Goal: Task Accomplishment & Management: Complete application form

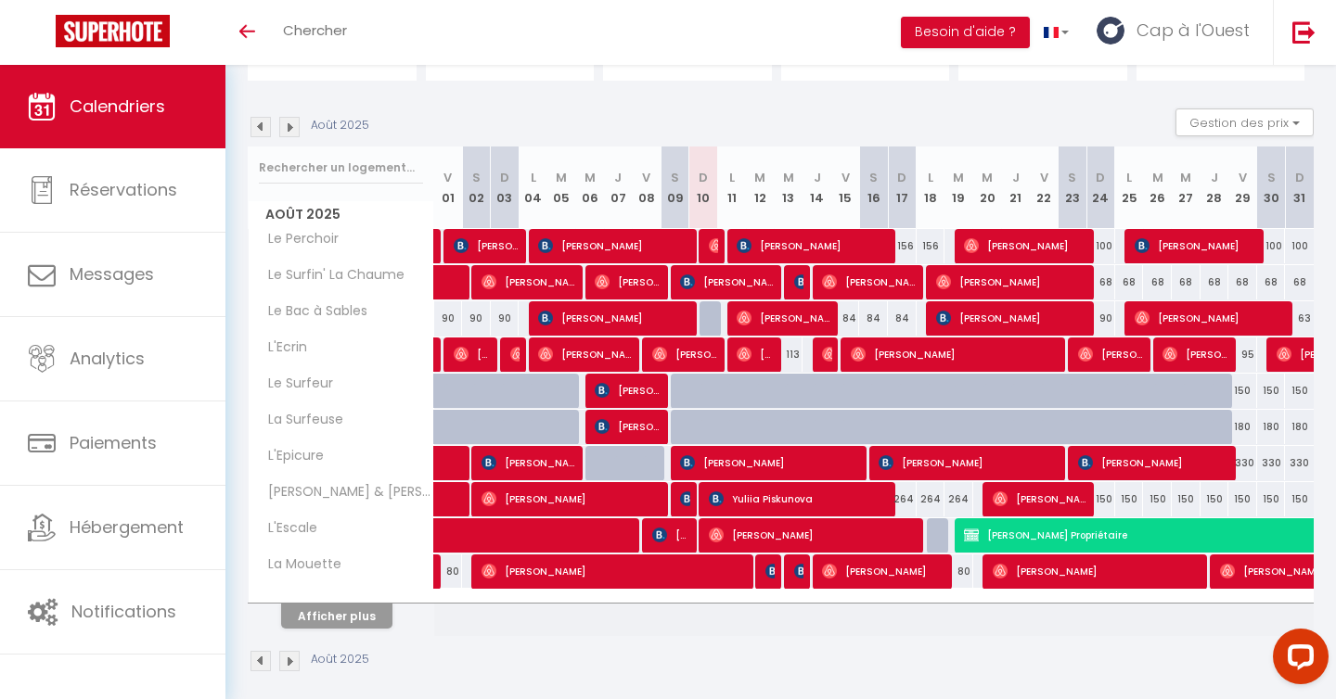
scroll to position [171, 0]
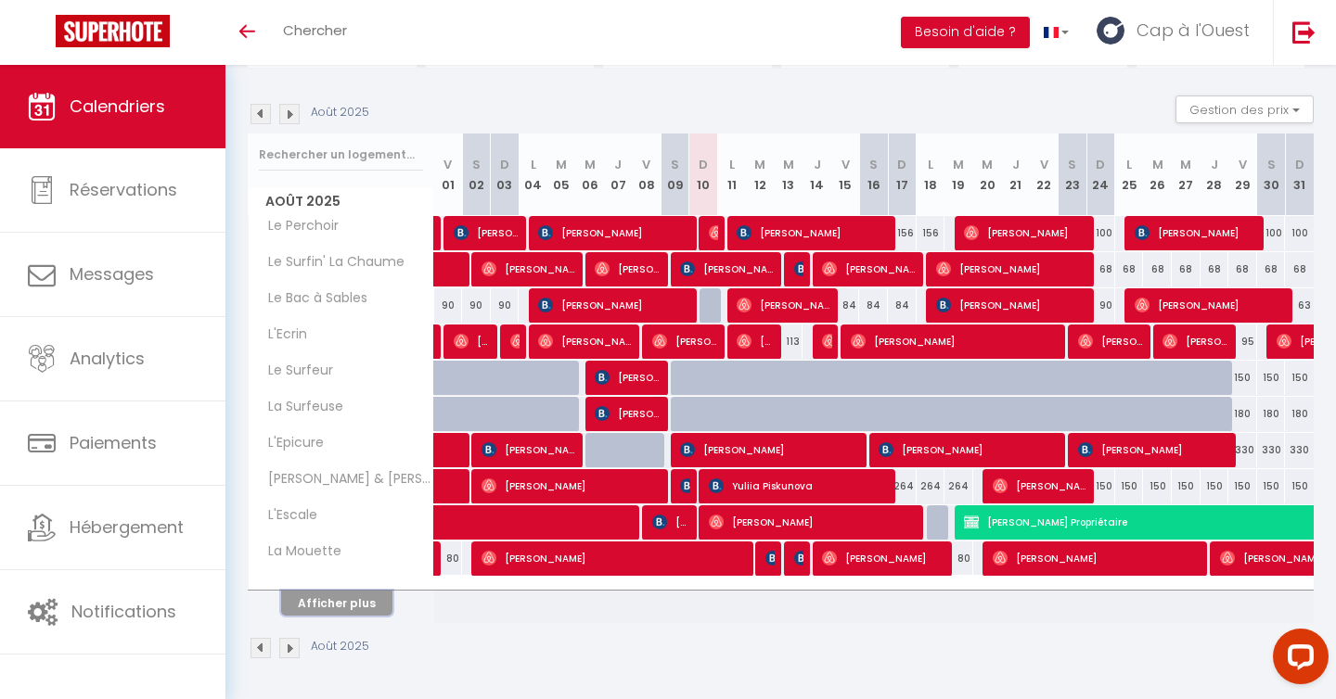
click at [327, 596] on button "Afficher plus" at bounding box center [336, 603] width 111 height 25
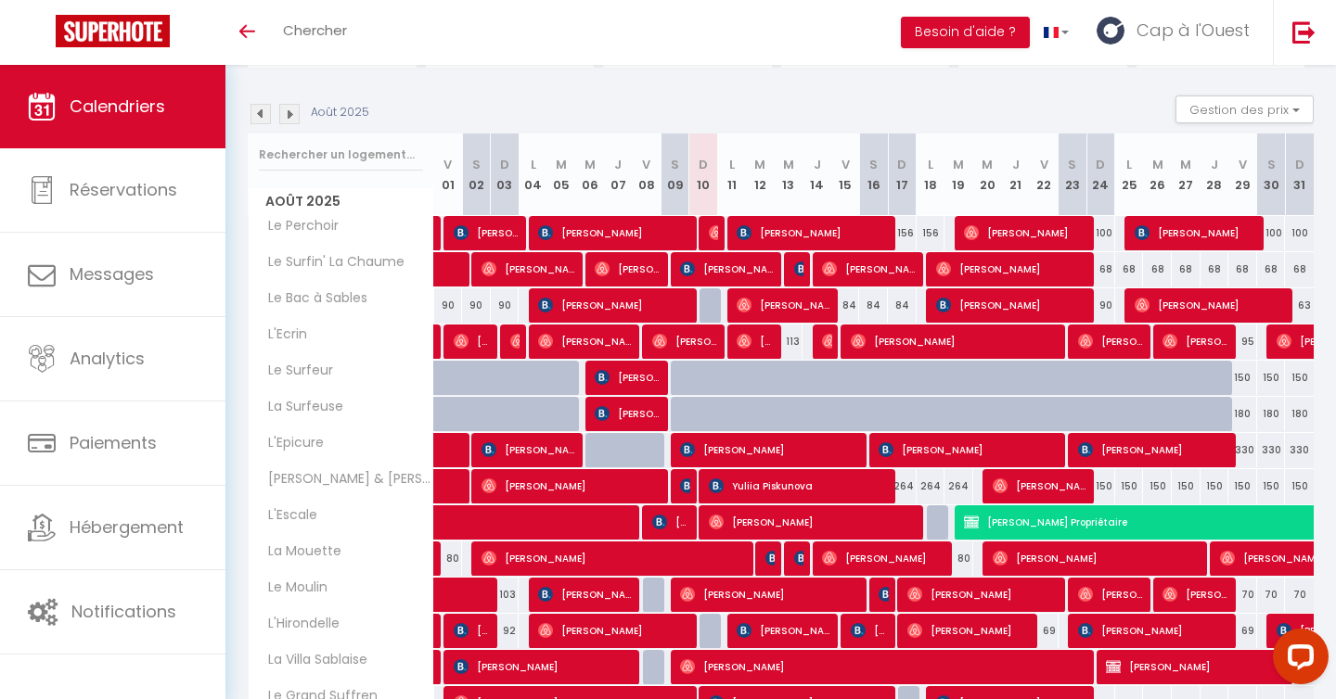
scroll to position [532, 0]
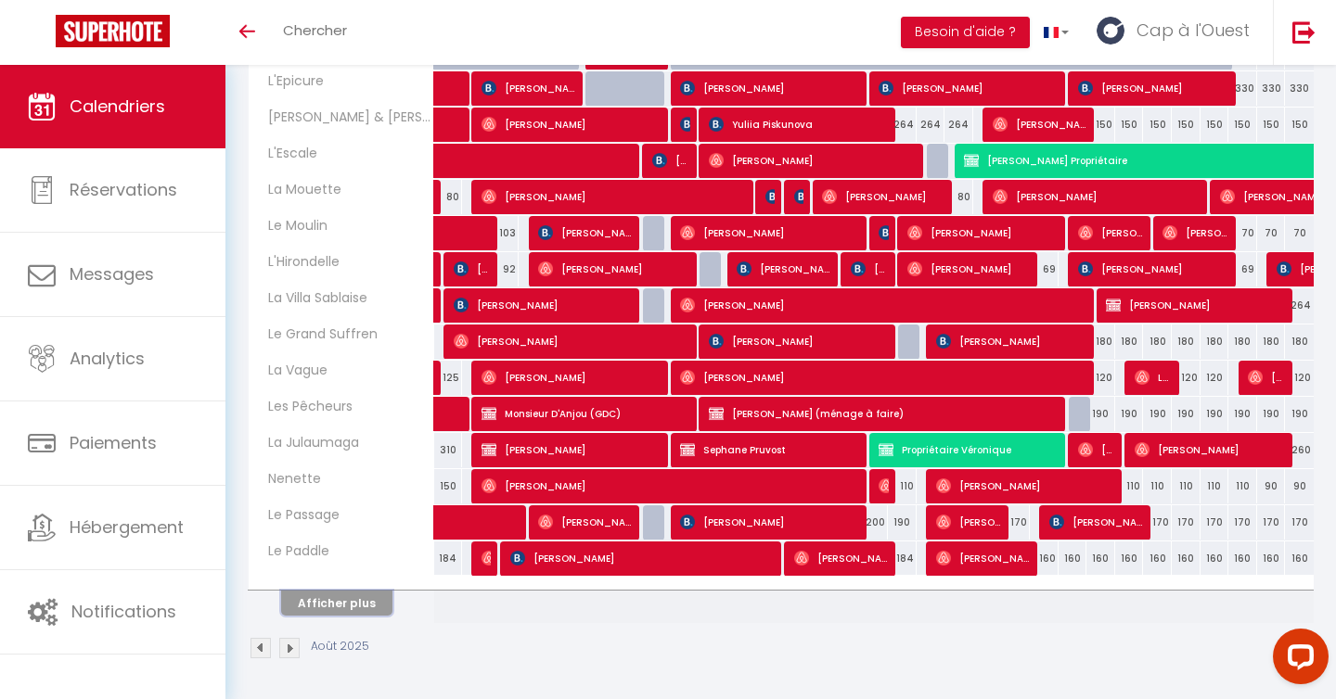
click at [327, 596] on button "Afficher plus" at bounding box center [336, 603] width 111 height 25
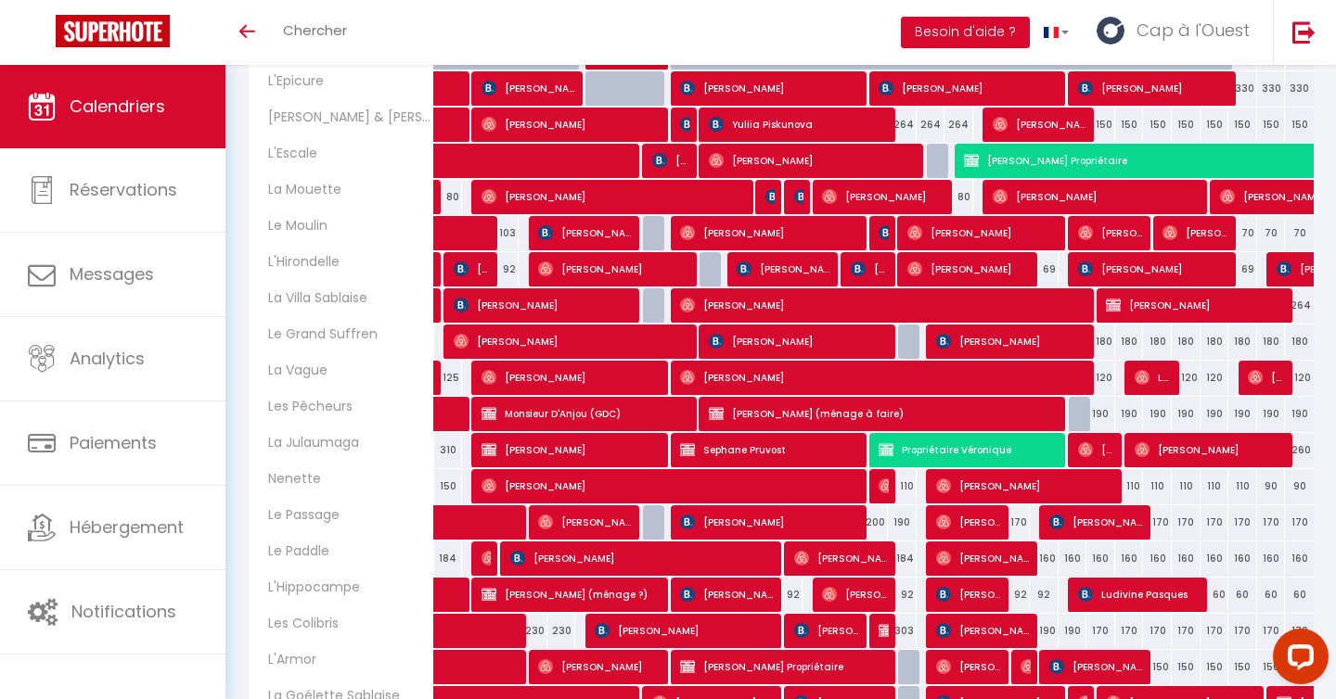
scroll to position [894, 0]
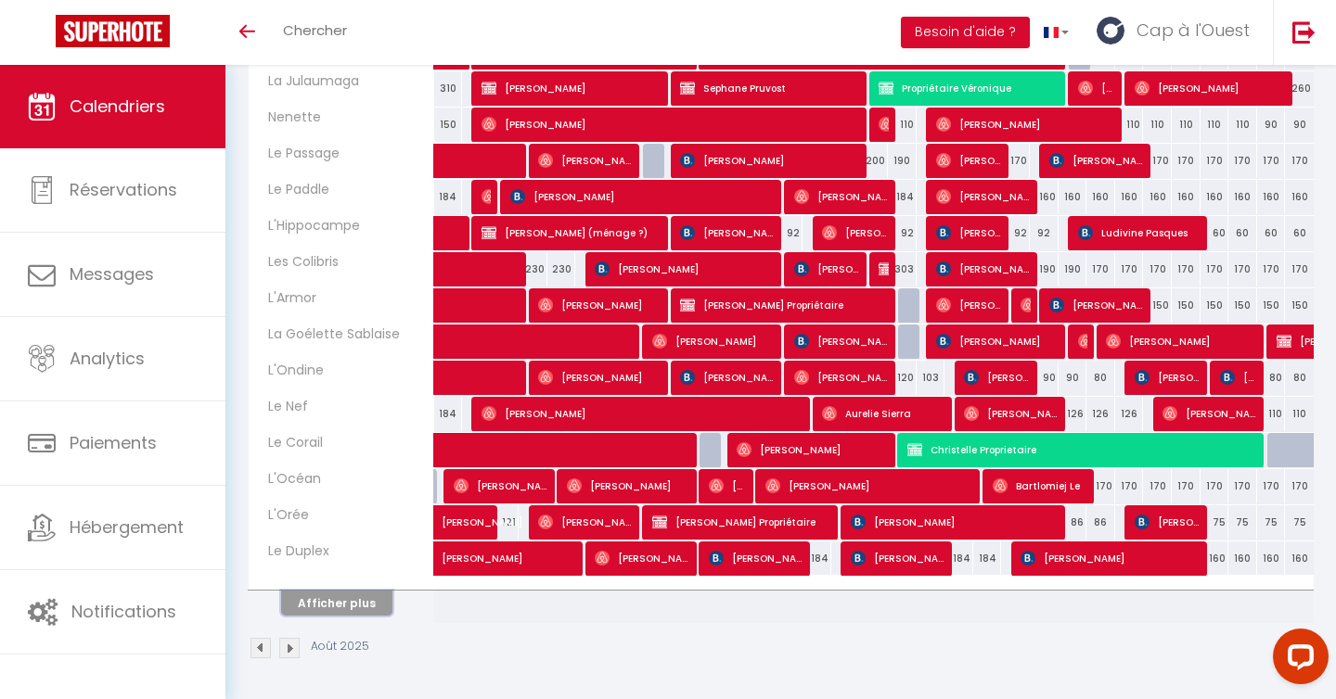
click at [327, 596] on button "Afficher plus" at bounding box center [336, 603] width 111 height 25
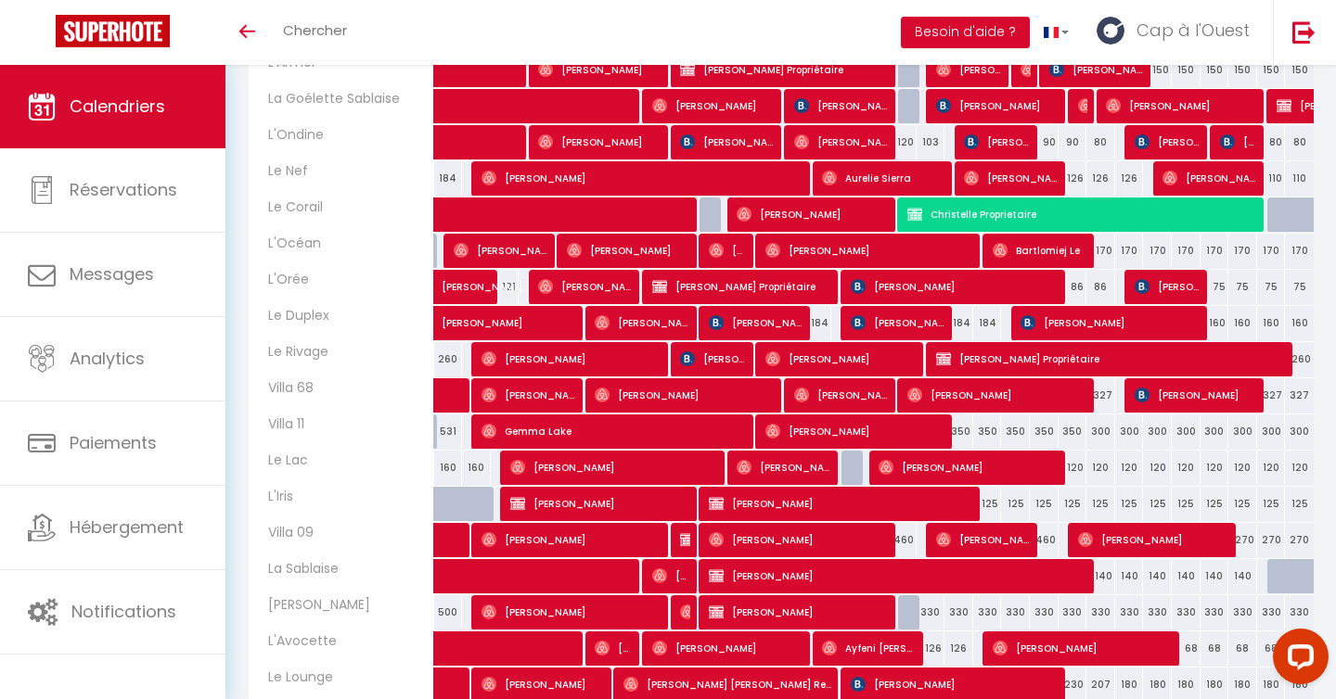
scroll to position [1256, 0]
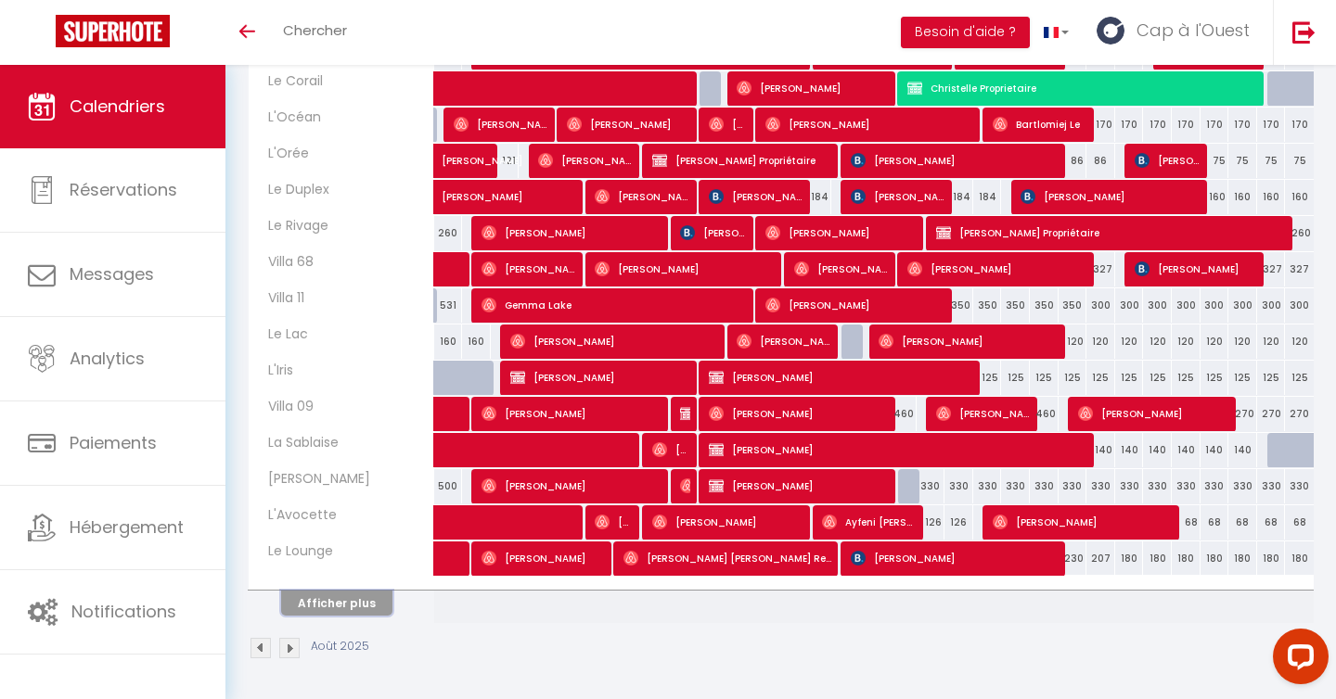
click at [327, 596] on button "Afficher plus" at bounding box center [336, 603] width 111 height 25
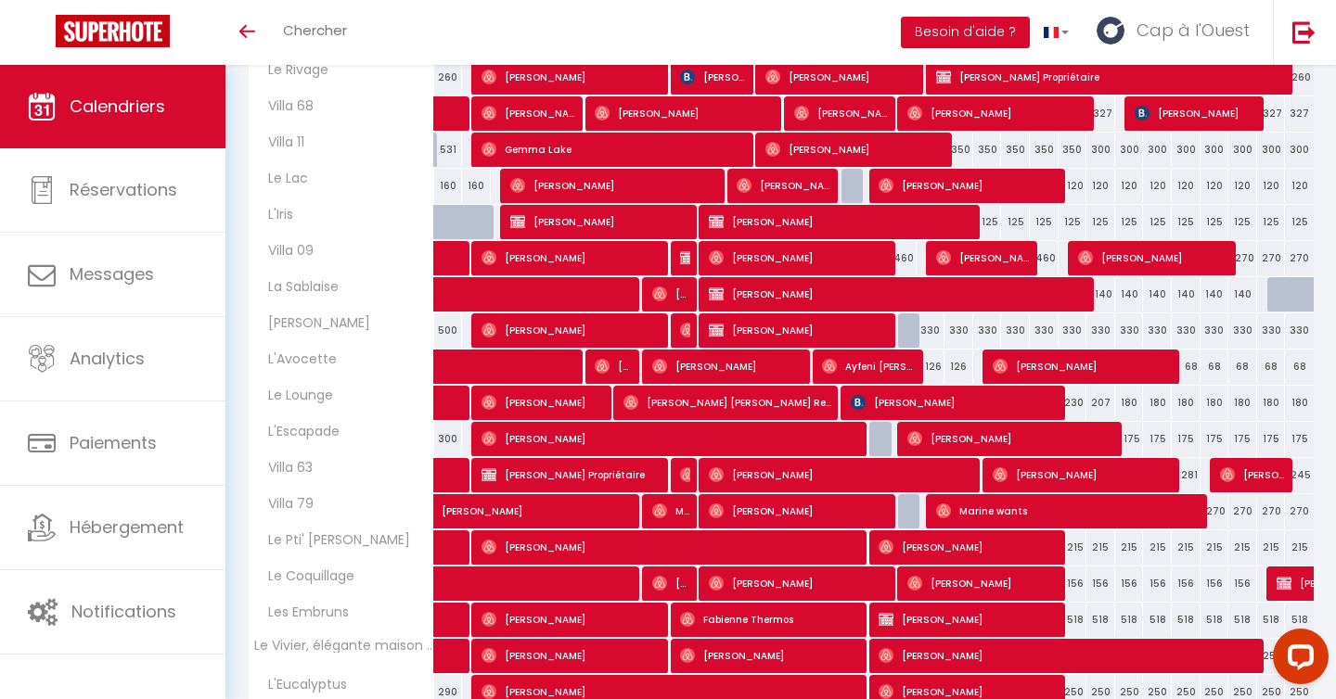
scroll to position [1414, 0]
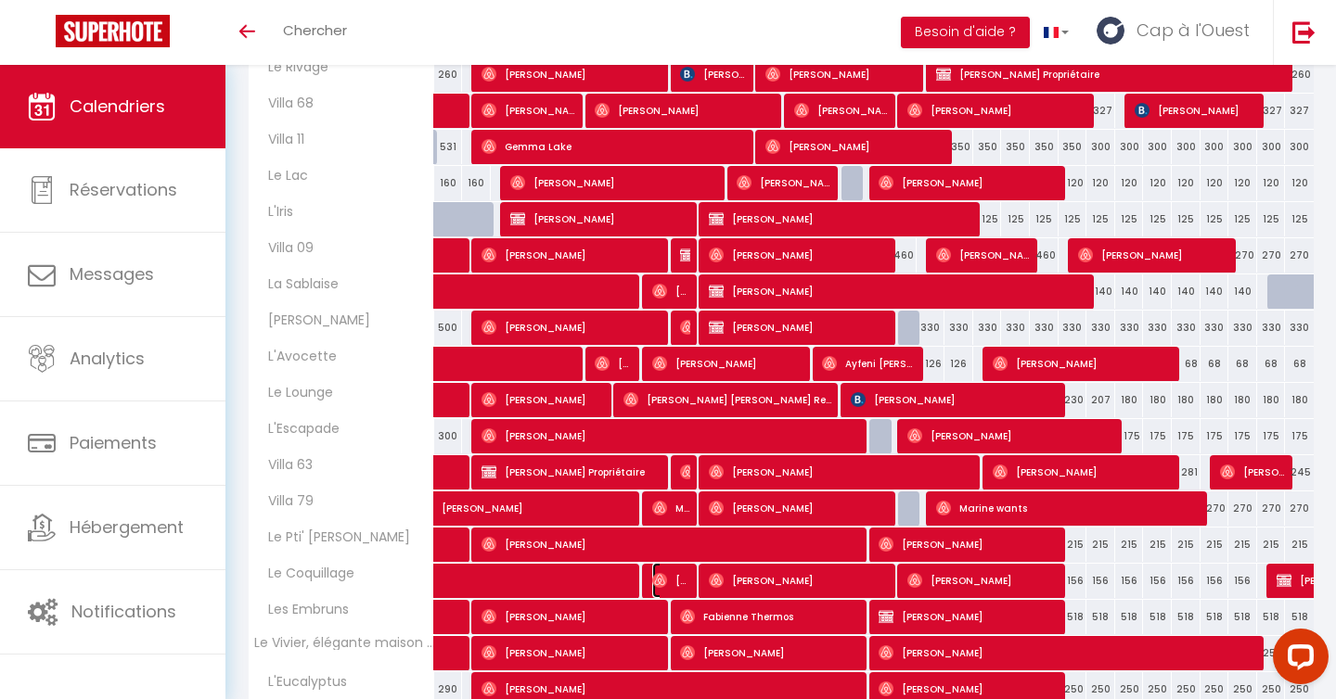
click at [665, 581] on img at bounding box center [659, 580] width 15 height 15
select select "OK"
select select "0"
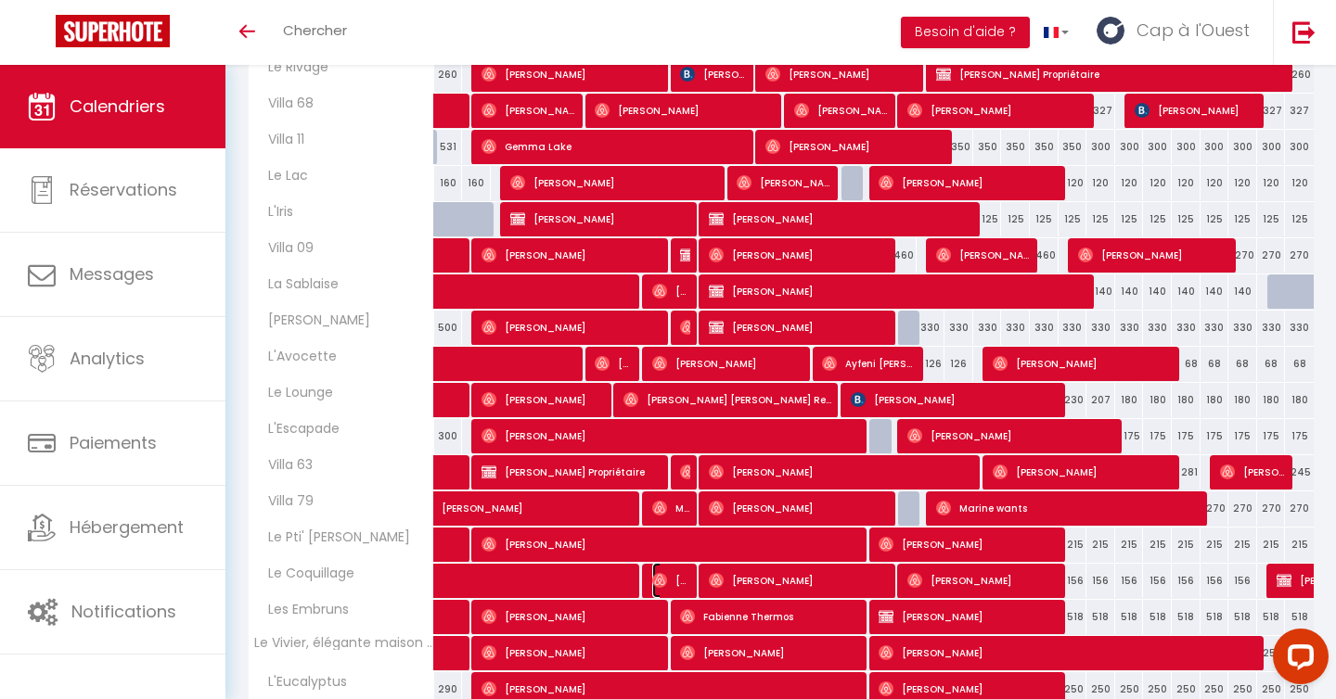
select select "1"
select select
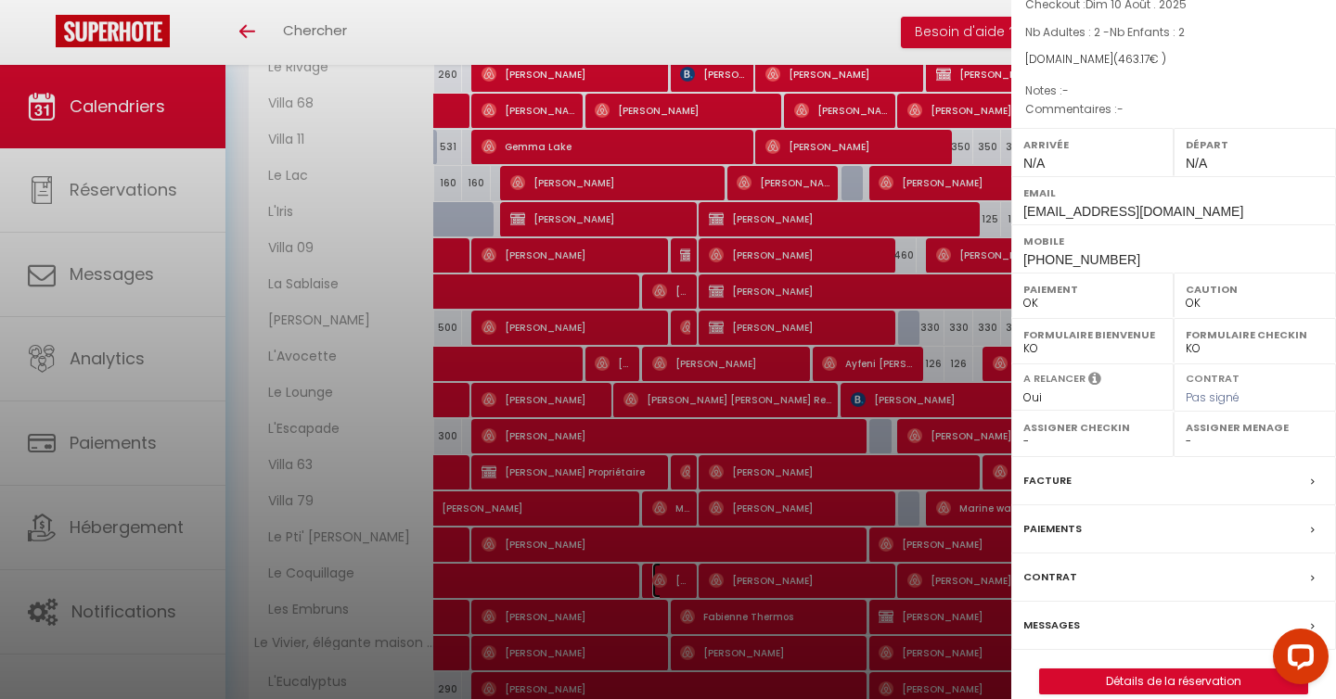
scroll to position [165, 0]
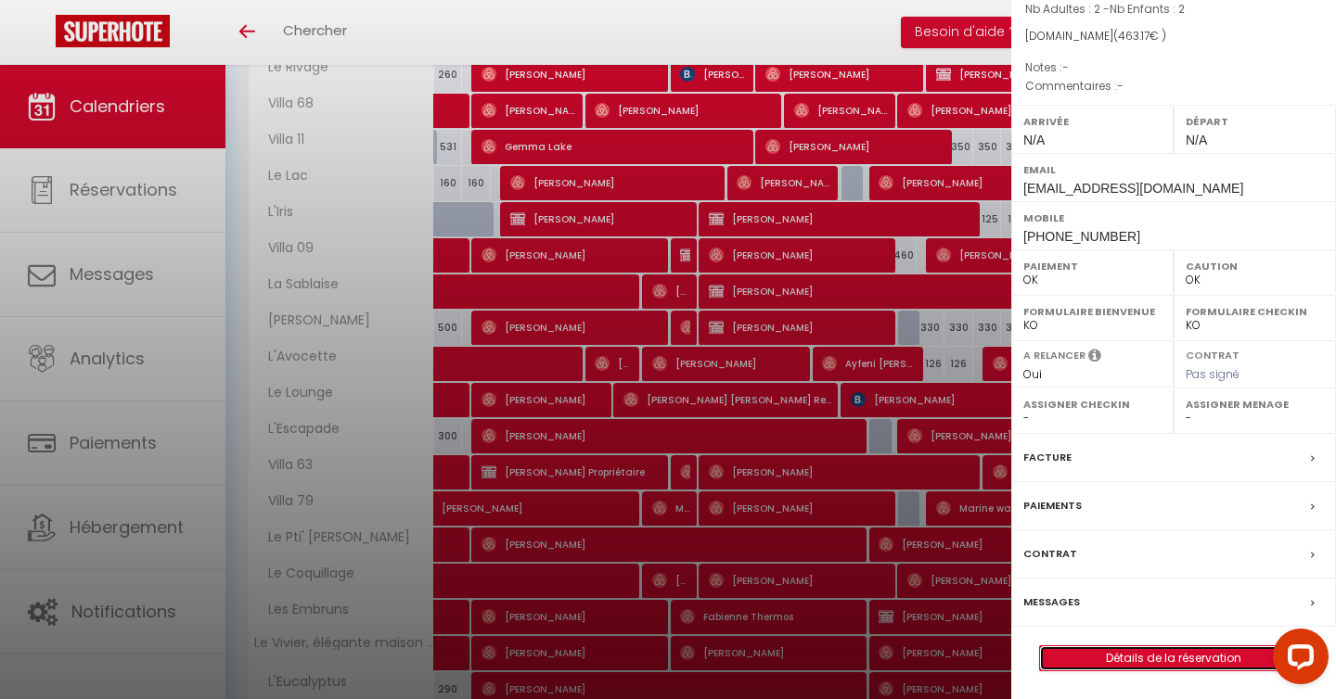
click at [1202, 656] on link "Détails de la réservation" at bounding box center [1173, 658] width 267 height 24
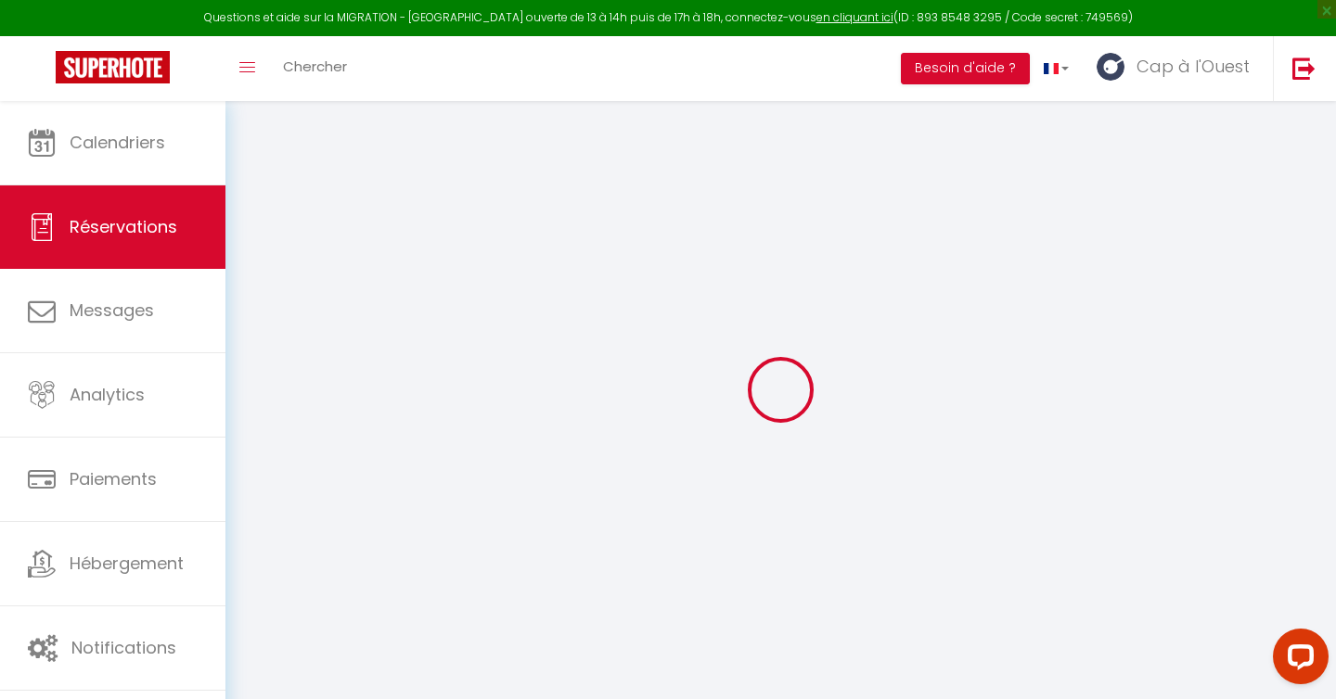
type input "[PERSON_NAME]"
type input "[EMAIL_ADDRESS][DOMAIN_NAME]"
type input "[PHONE_NUMBER]"
select select
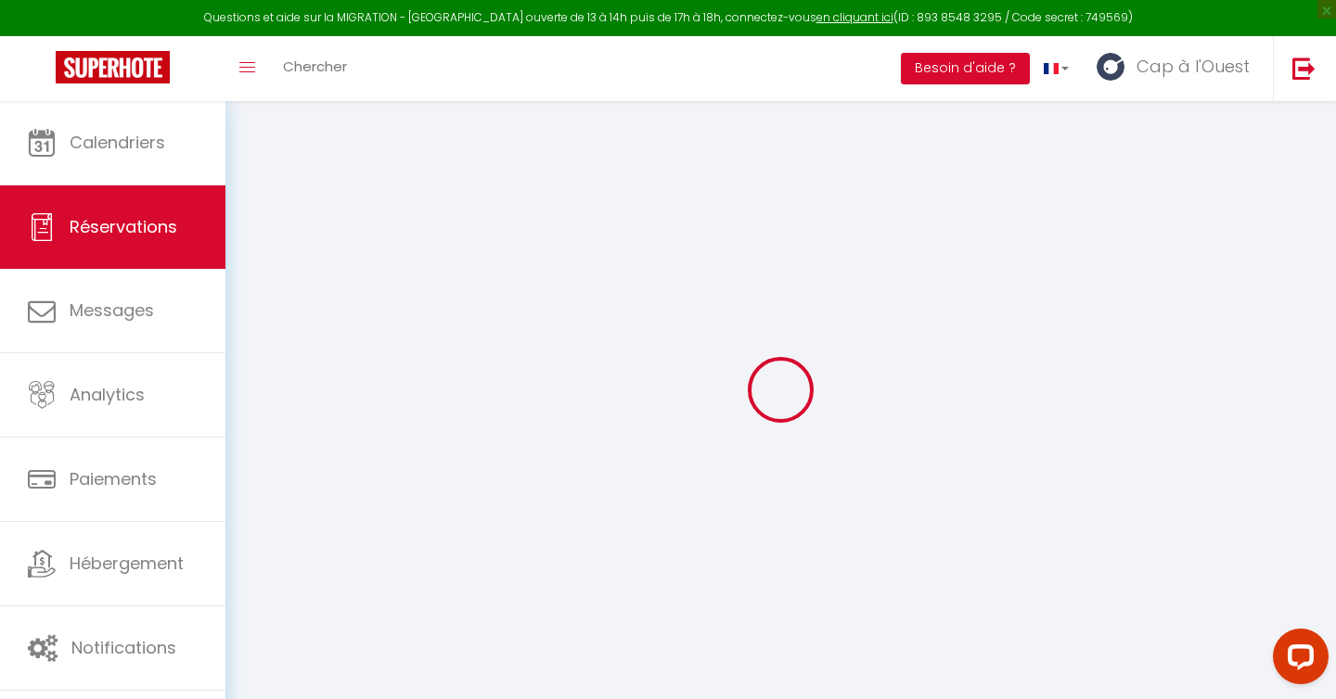
type input "16.31"
select select "64025"
select select "1"
select select
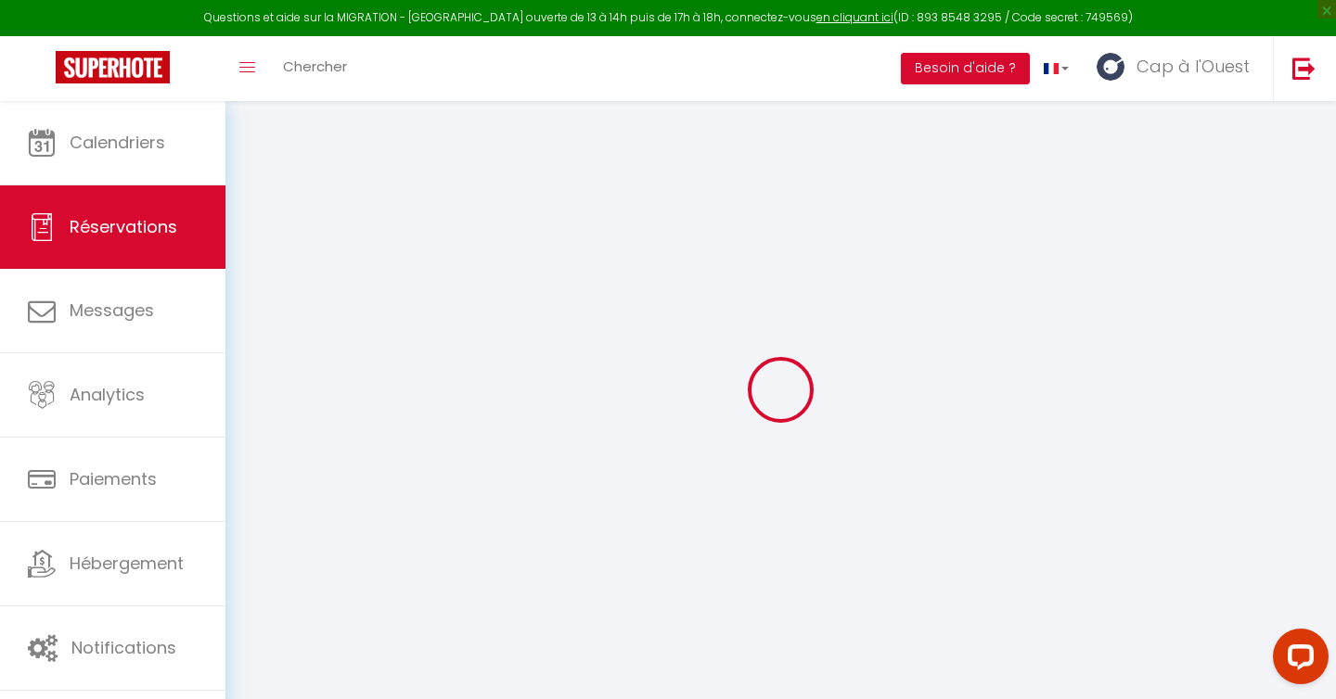
type input "2"
select select "12"
select select
type input "370"
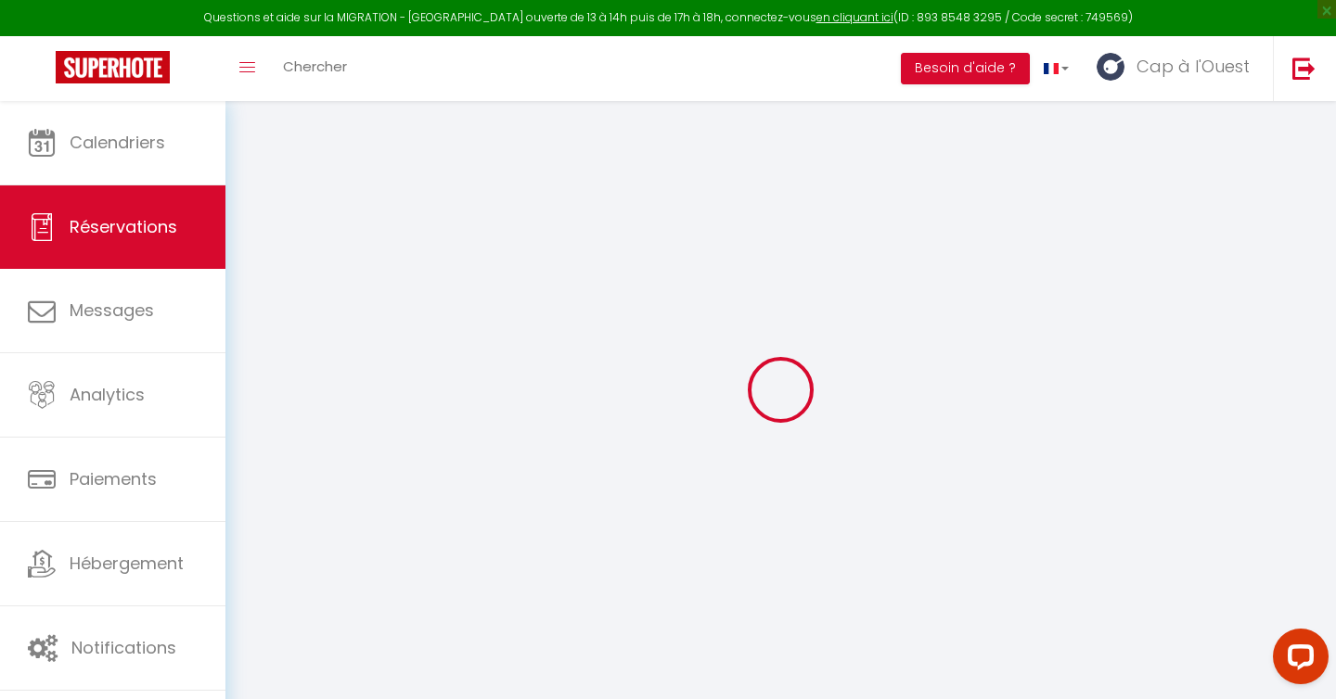
checkbox input "false"
type input "0"
select select "1"
type input "0"
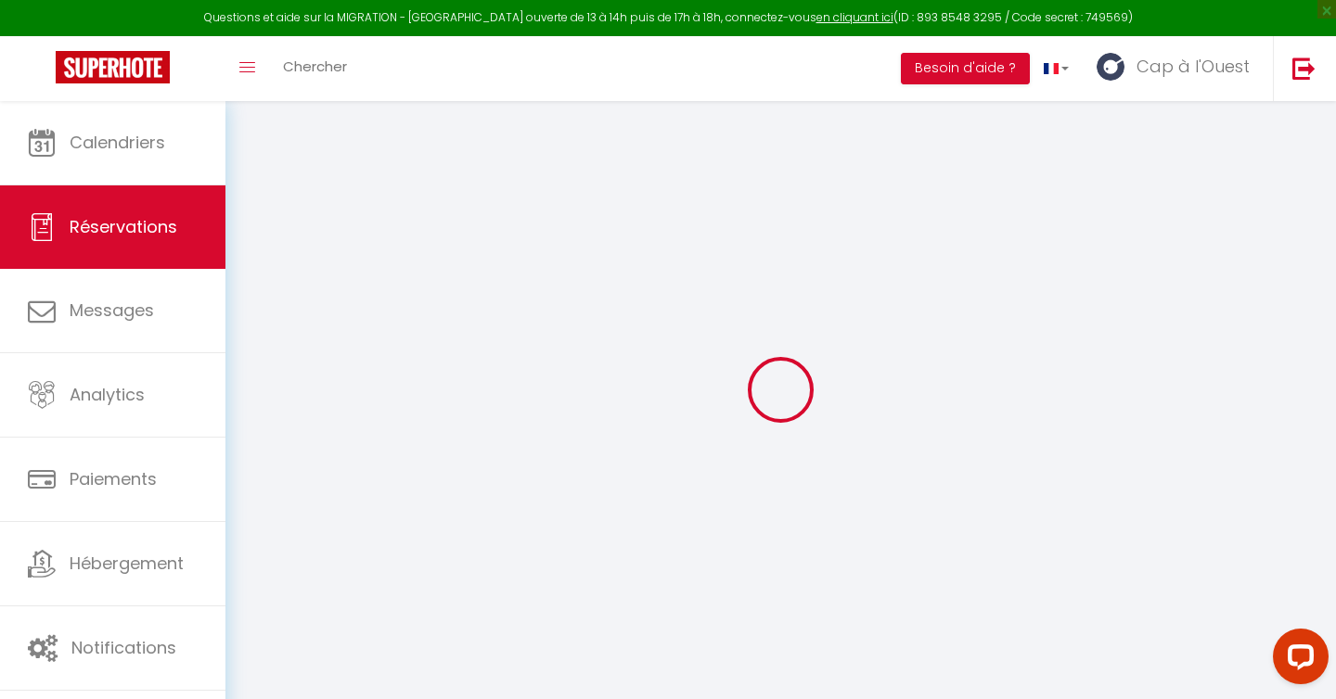
type input "0"
select select
select select "15"
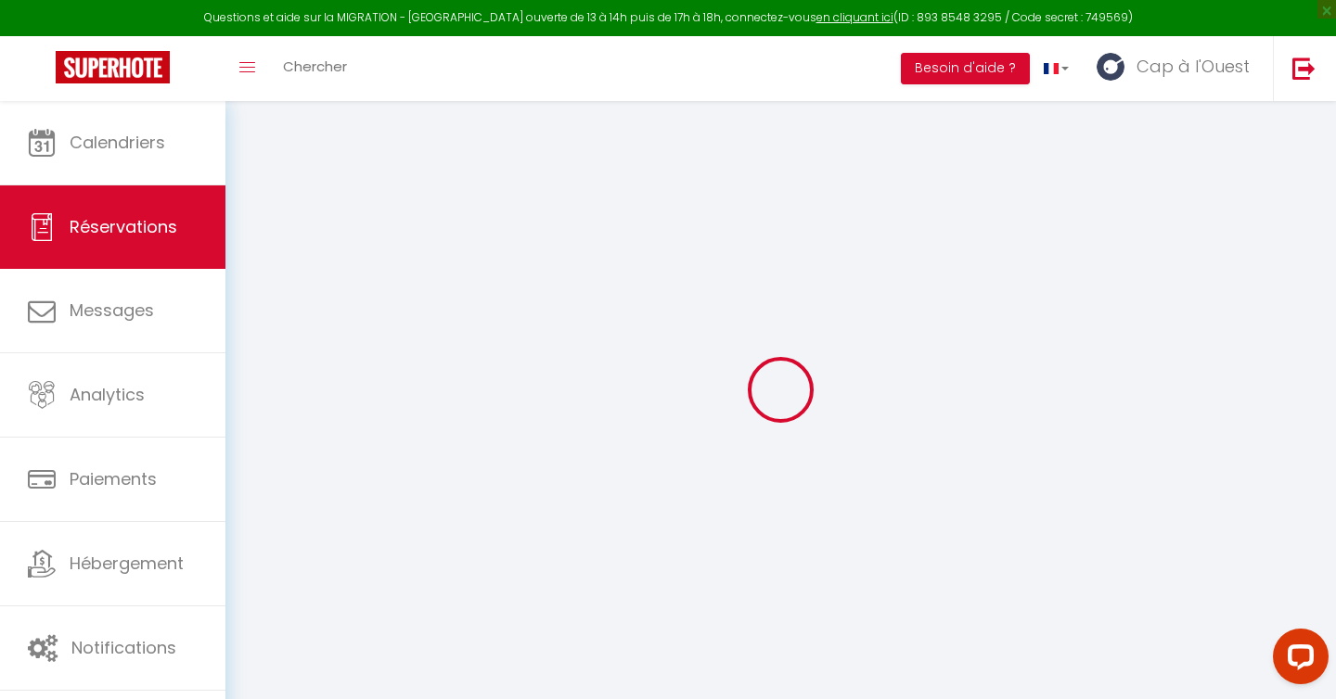
checkbox input "false"
select select
checkbox input "false"
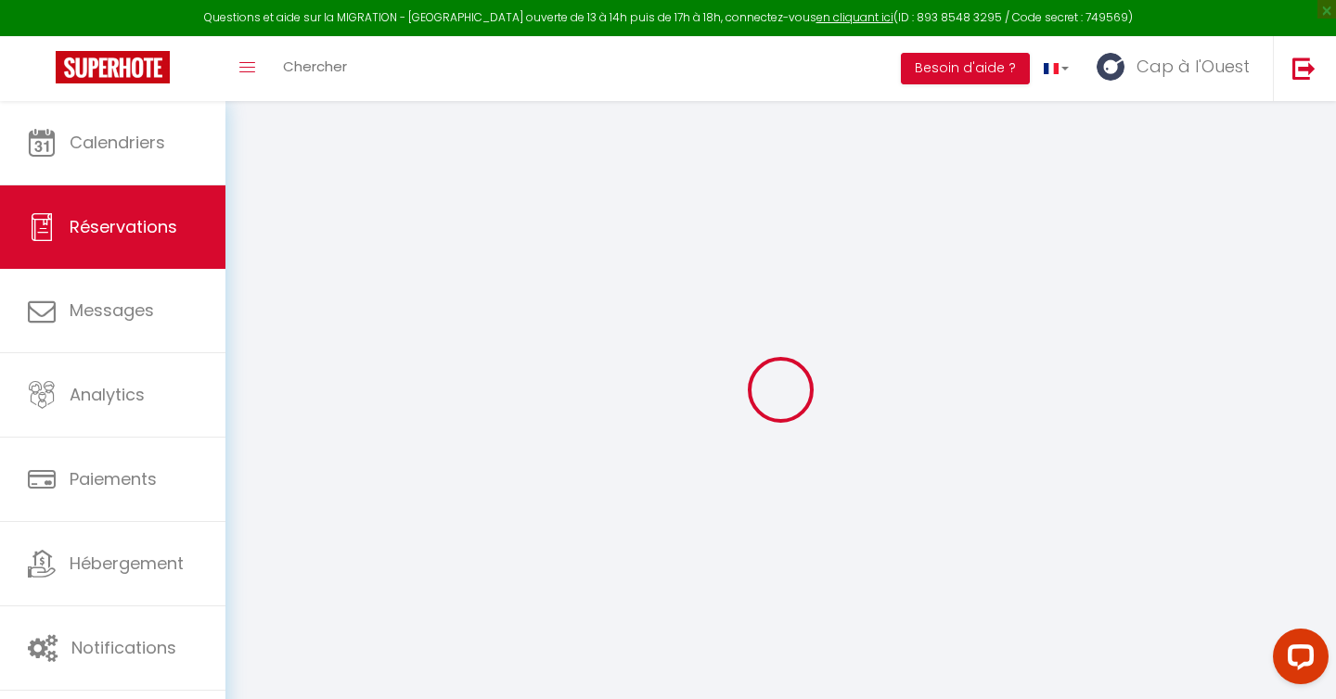
select select
checkbox input "false"
select select
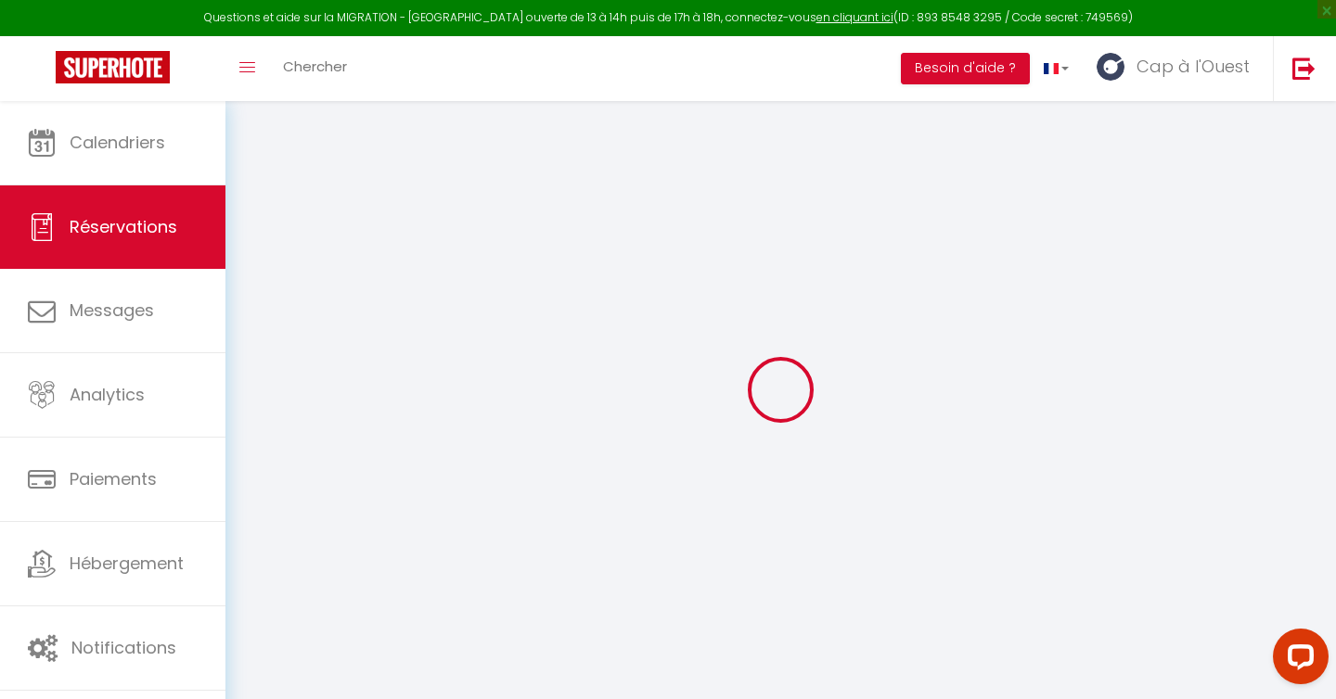
select select
checkbox input "false"
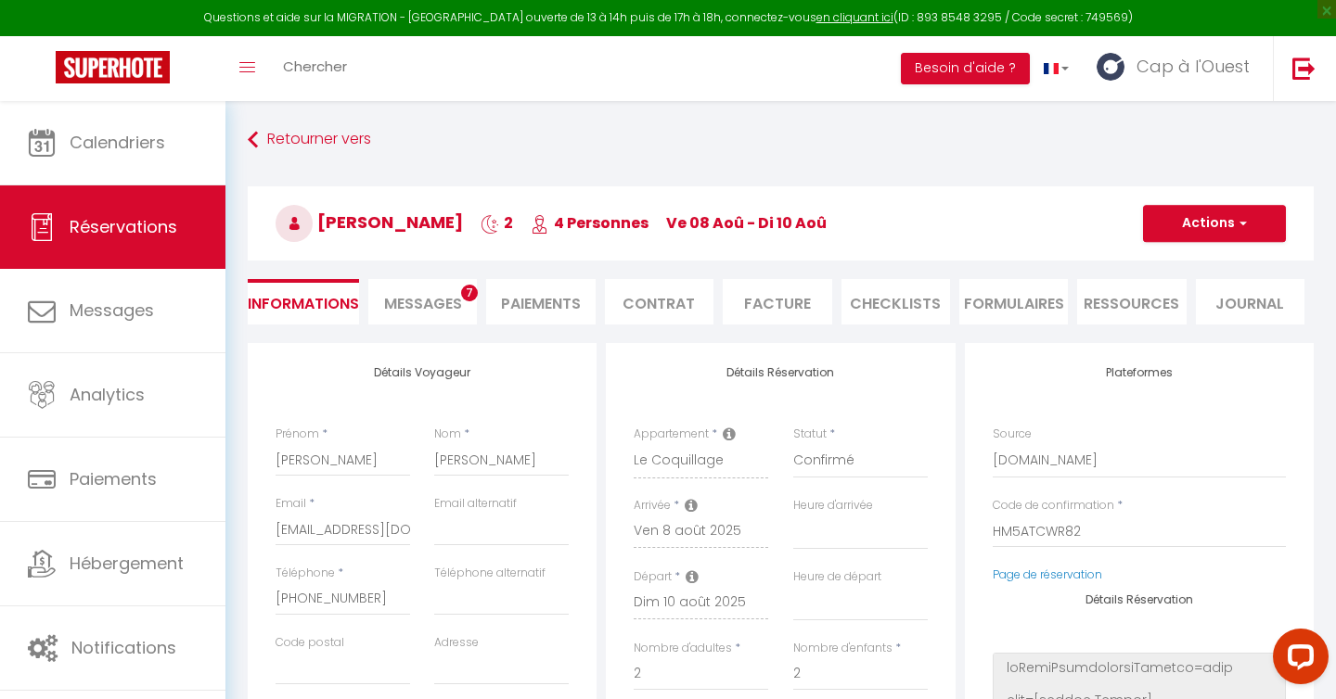
select select
type input "83"
type input "10.17"
select select
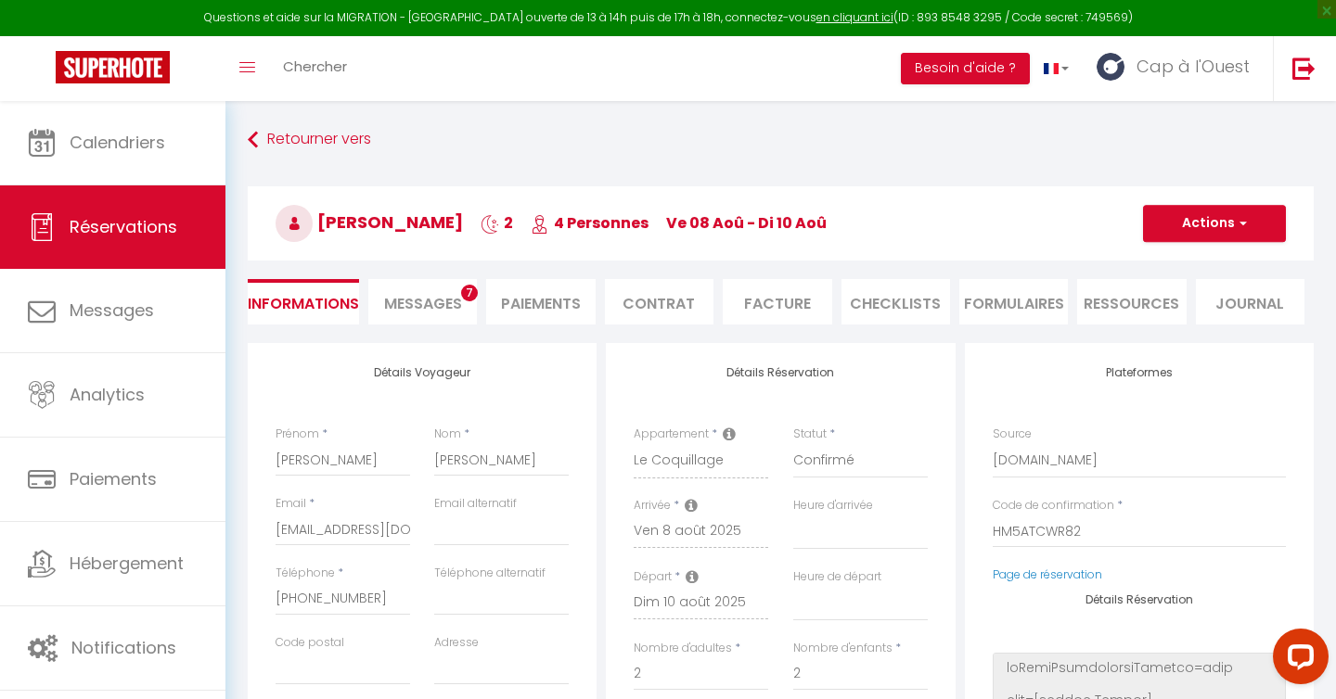
checkbox input "false"
select select
checkbox input "false"
select select
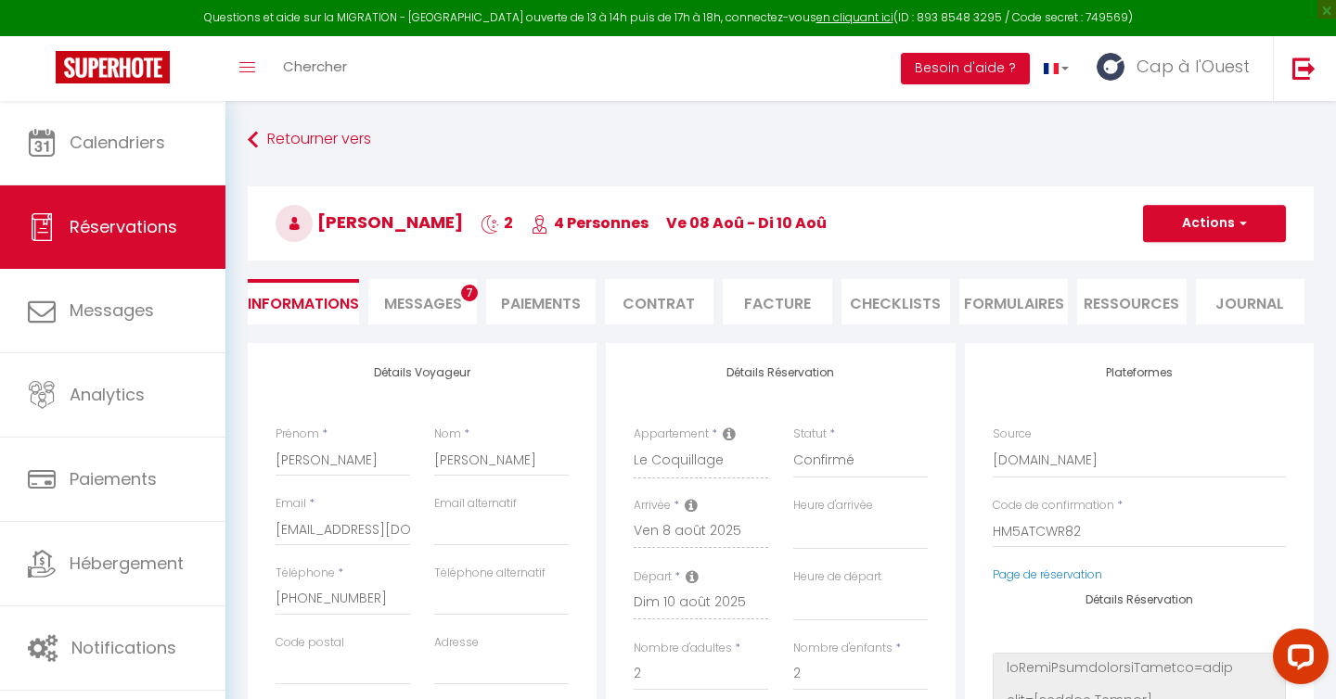
click at [434, 308] on span "Messages" at bounding box center [423, 303] width 78 height 21
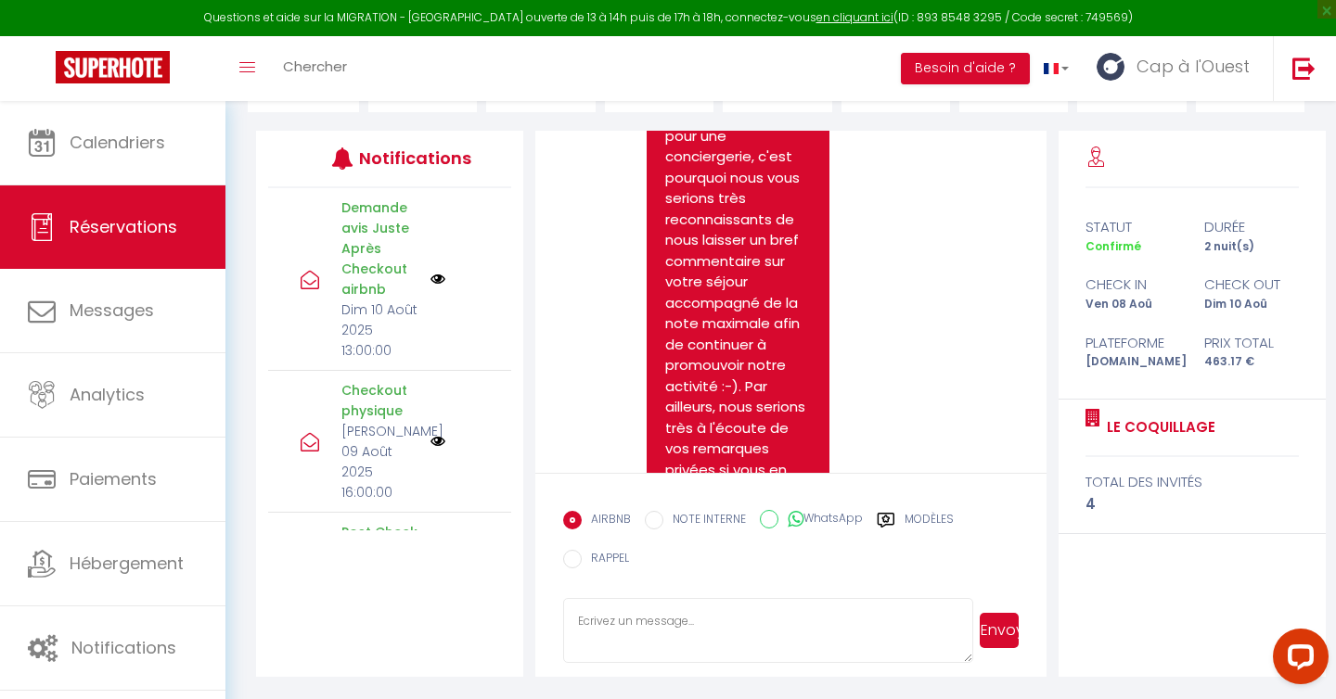
scroll to position [5722, 0]
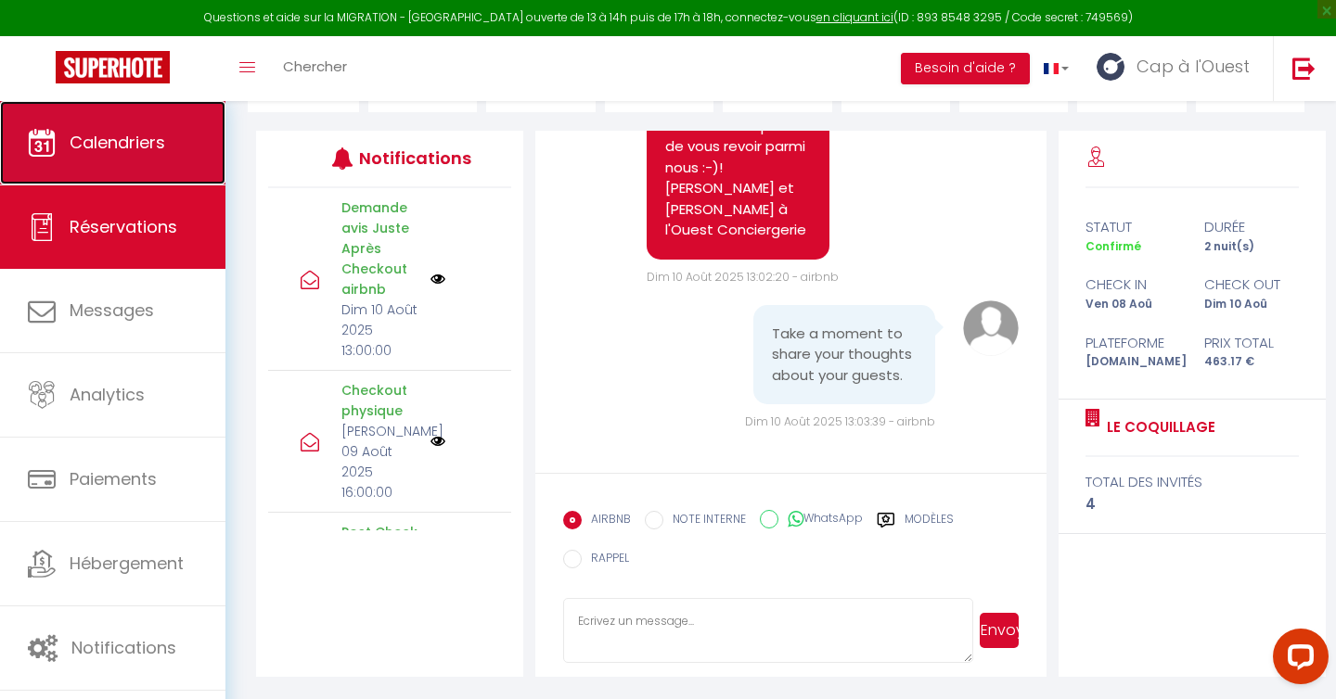
click at [96, 162] on link "Calendriers" at bounding box center [112, 142] width 225 height 83
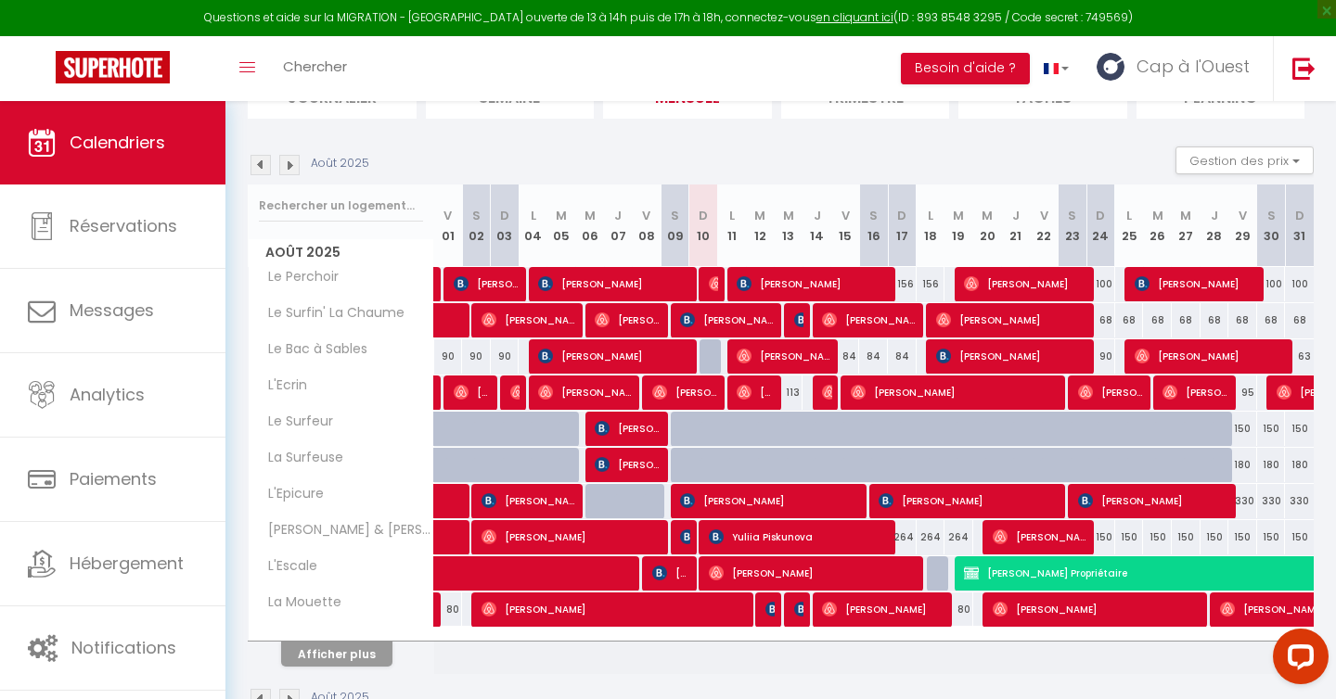
scroll to position [157, 0]
